Goal: Check status

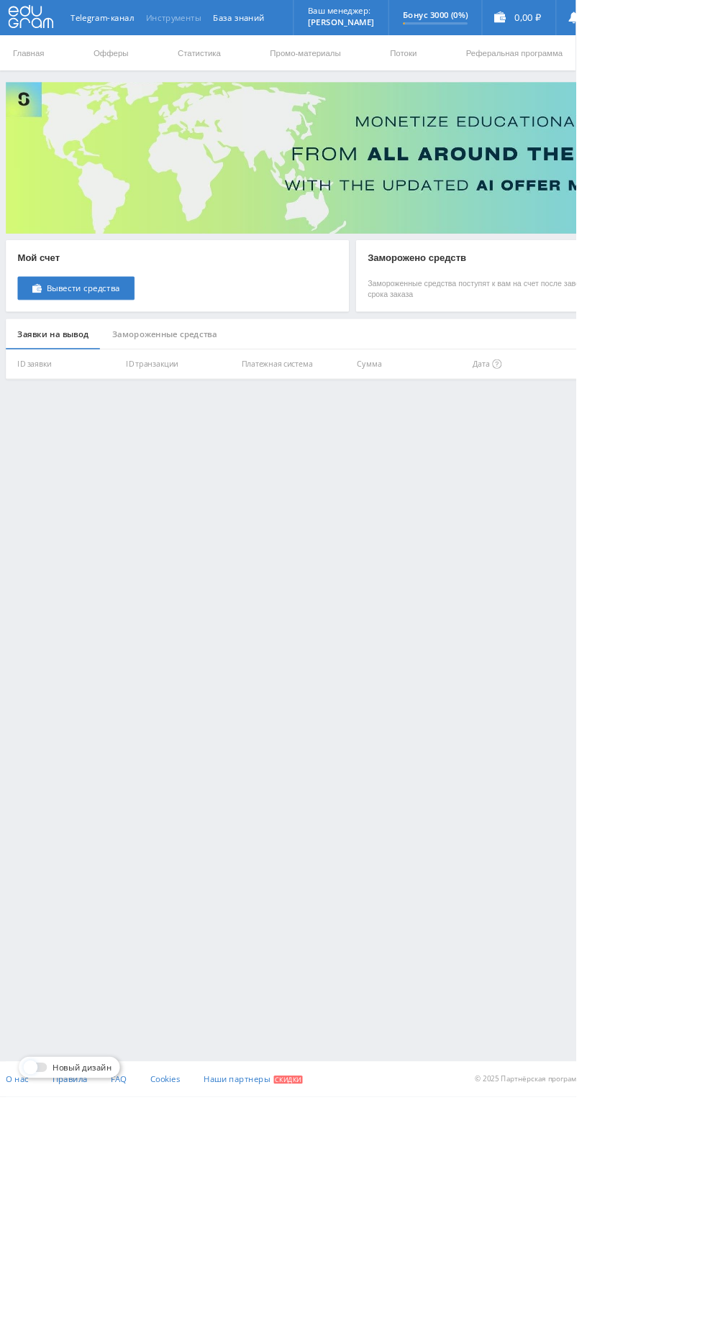
click at [211, 42] on button "Инструменты" at bounding box center [212, 21] width 83 height 43
click at [565, 679] on div "Telegram-канал Инструменты База знаний Ваш менеджер: Alex Alex Online @edugram_…" at bounding box center [352, 671] width 705 height 1343
click at [216, 69] on link "Статистика" at bounding box center [244, 64] width 56 height 43
click at [221, 67] on link "Статистика" at bounding box center [244, 64] width 56 height 43
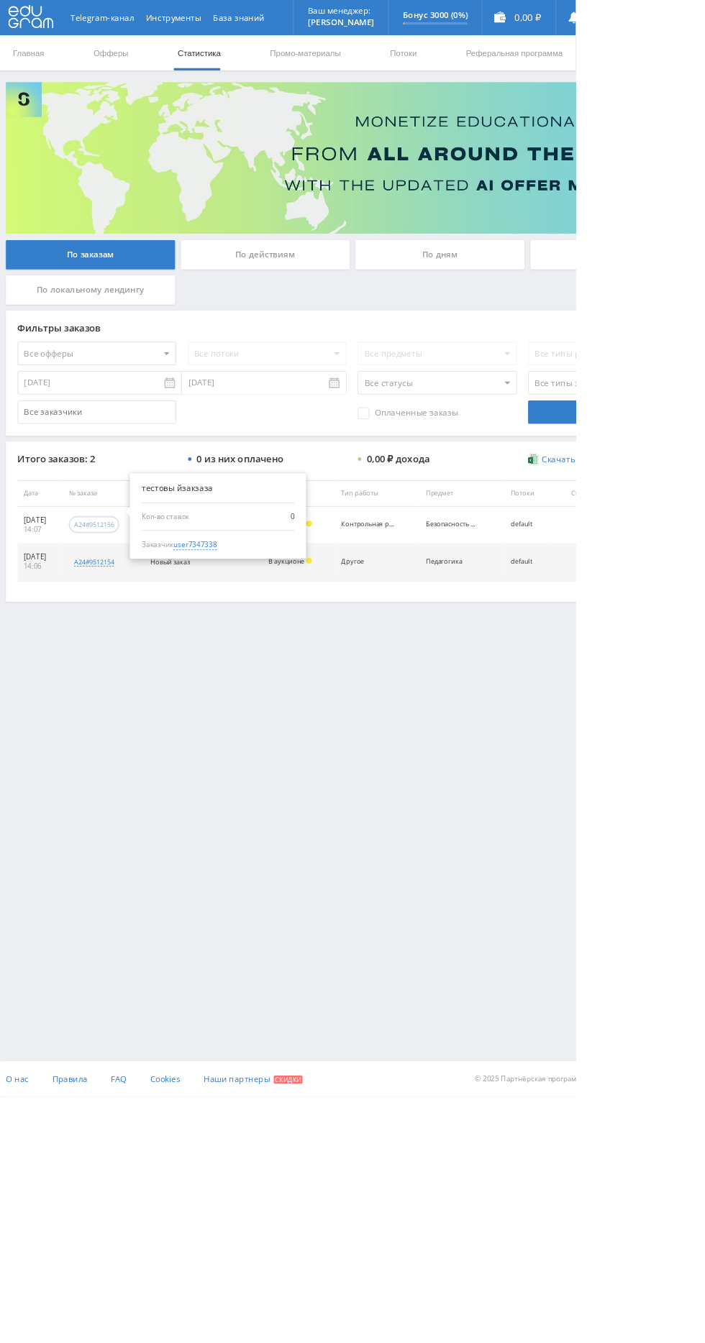
click at [139, 641] on div "a24#9512156" at bounding box center [115, 642] width 49 height 11
click at [290, 666] on div "Заказчик user7347338" at bounding box center [266, 667] width 187 height 13
click at [265, 663] on span "user7347338" at bounding box center [238, 667] width 53 height 13
type input "16.09.2024"
type input "user7347338"
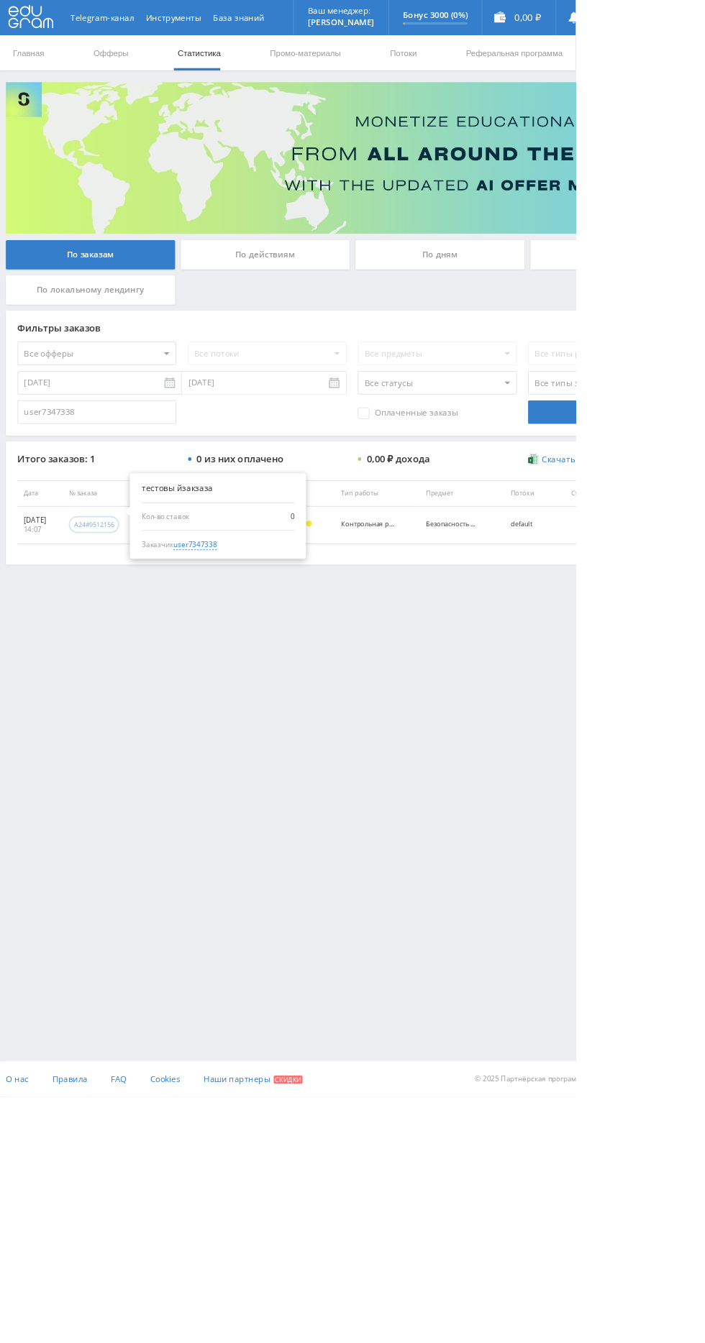
click at [139, 641] on div "a24#9512156" at bounding box center [115, 642] width 49 height 11
click at [265, 666] on span "user7347338" at bounding box center [238, 667] width 53 height 13
click at [139, 641] on div "a24#9512156" at bounding box center [115, 642] width 49 height 11
click at [265, 666] on span "user7347338" at bounding box center [238, 667] width 53 height 13
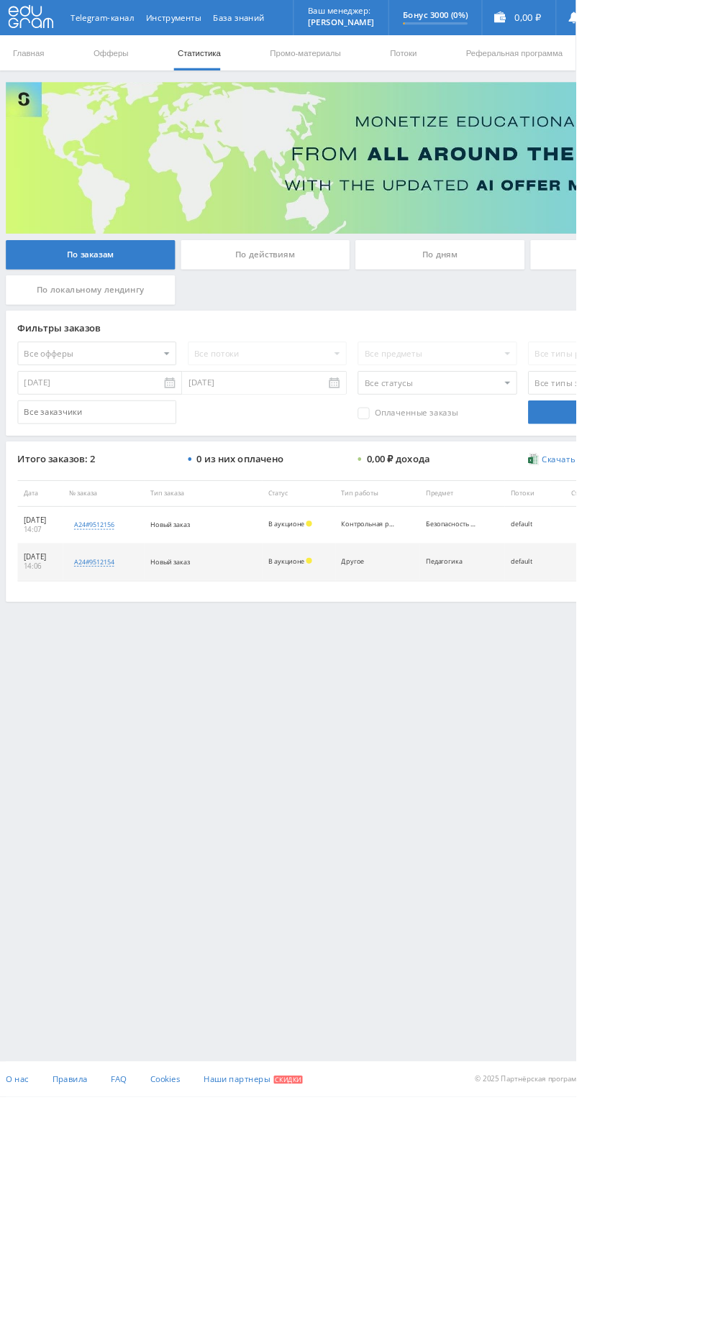
click at [362, 318] on div "По действиям" at bounding box center [324, 312] width 207 height 36
click at [0, 0] on input "По действиям" at bounding box center [0, 0] width 0 height 0
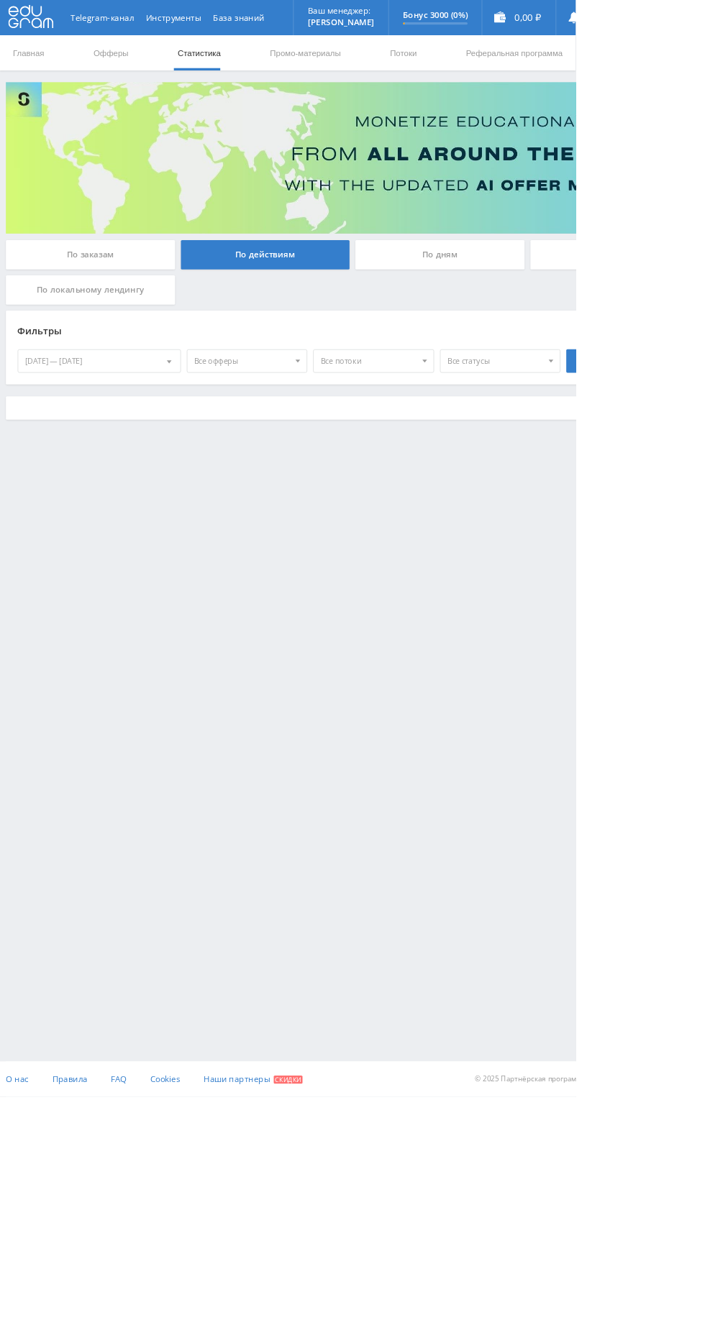
click at [581, 315] on div "По дням" at bounding box center [538, 312] width 207 height 36
click at [0, 0] on input "По дням" at bounding box center [0, 0] width 0 height 0
